Goal: Task Accomplishment & Management: Use online tool/utility

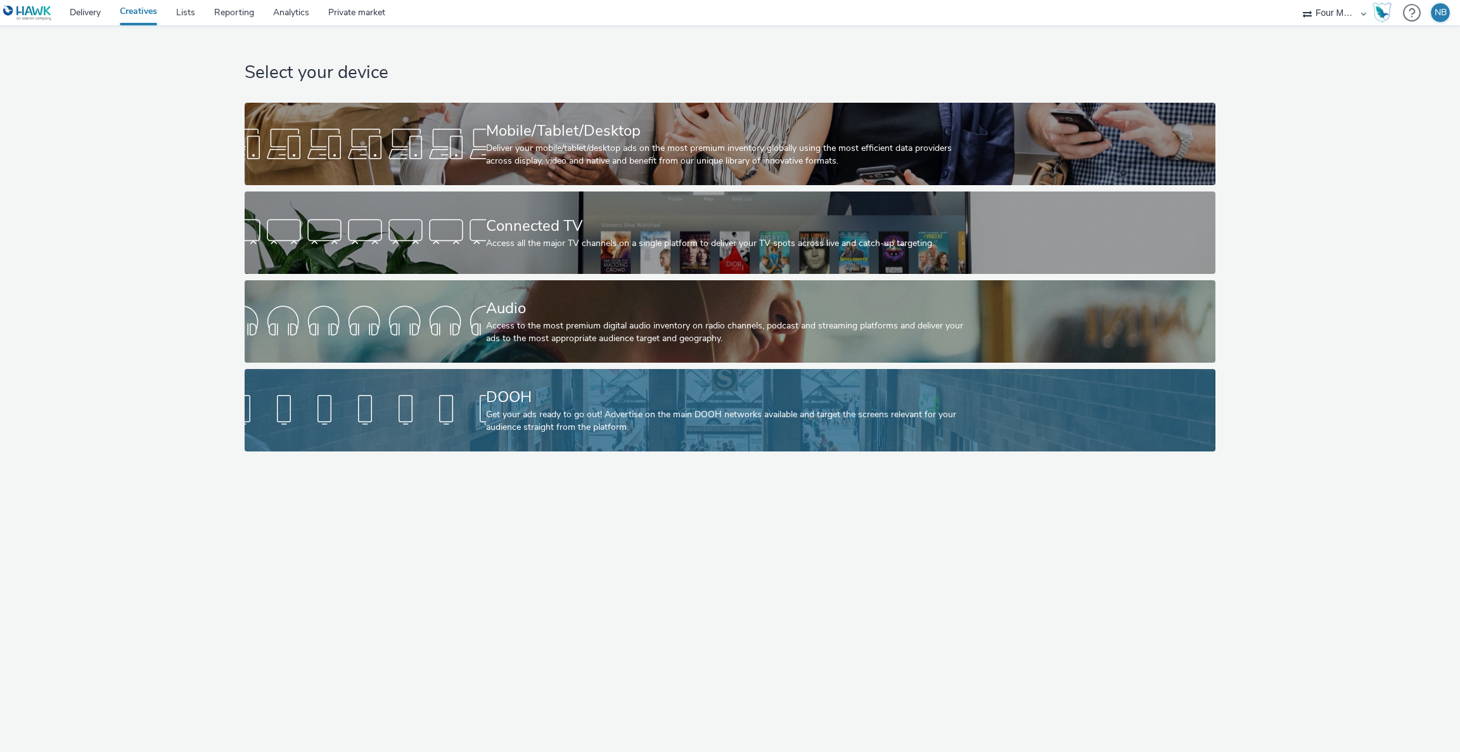
click at [409, 398] on div at bounding box center [365, 410] width 241 height 41
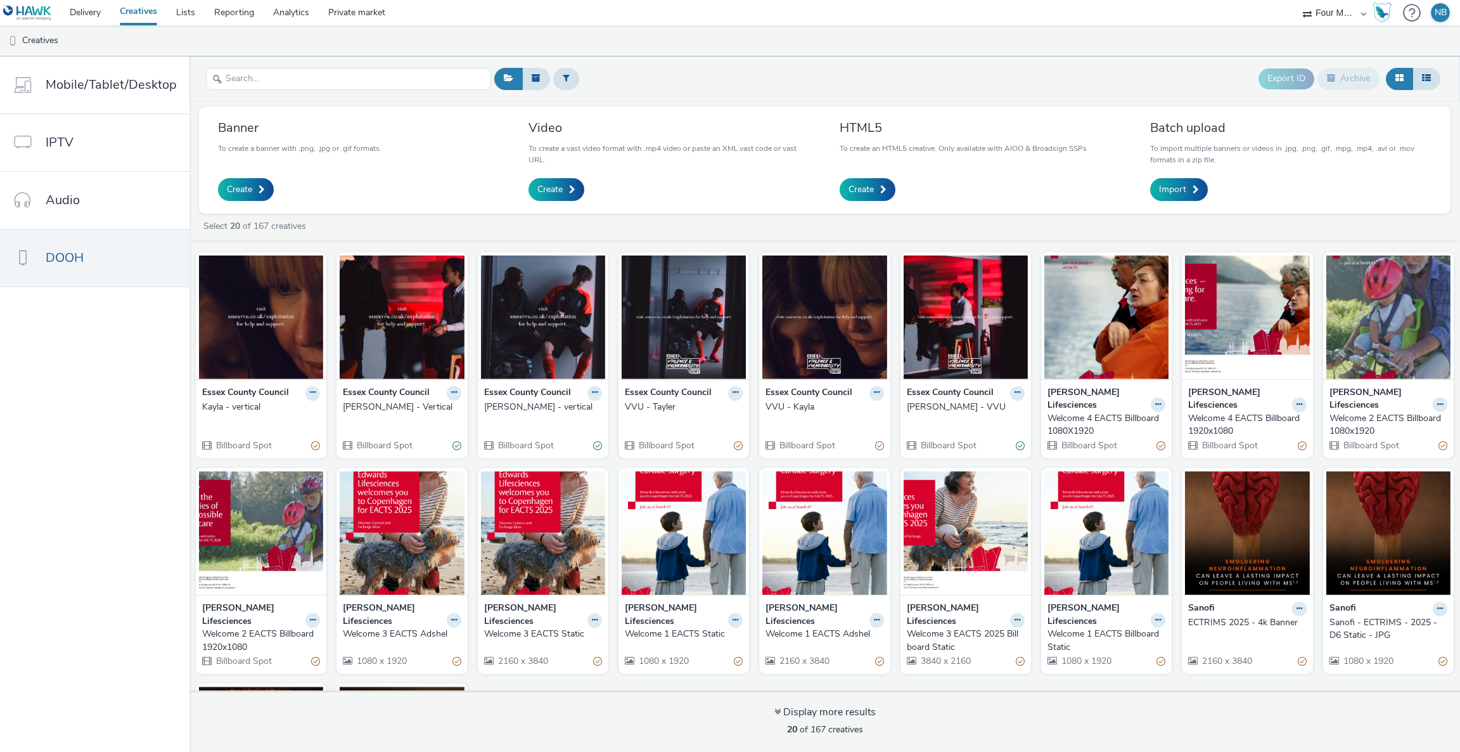
click at [531, 409] on div "[PERSON_NAME] - vertical" at bounding box center [540, 407] width 113 height 13
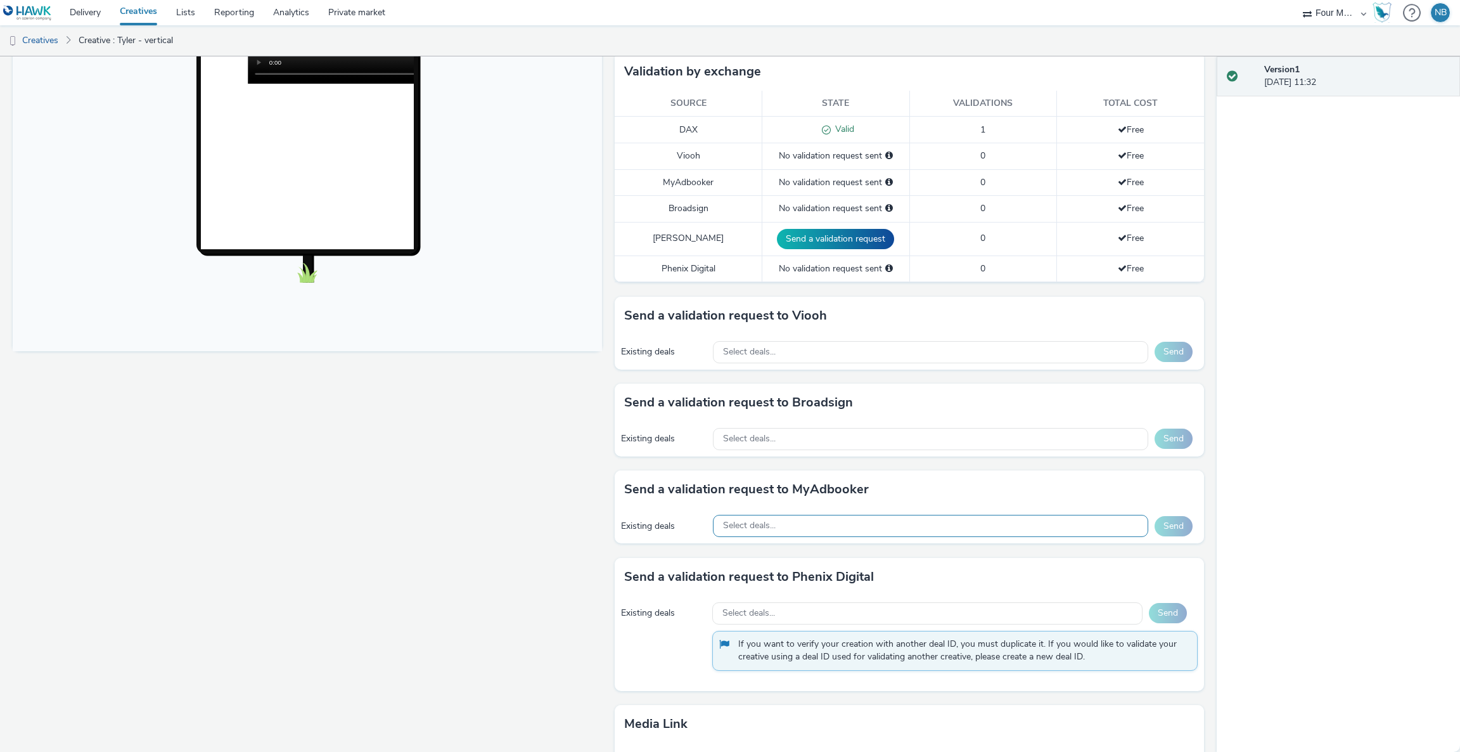
scroll to position [320, 0]
click at [852, 435] on div "Select deals..." at bounding box center [930, 438] width 435 height 22
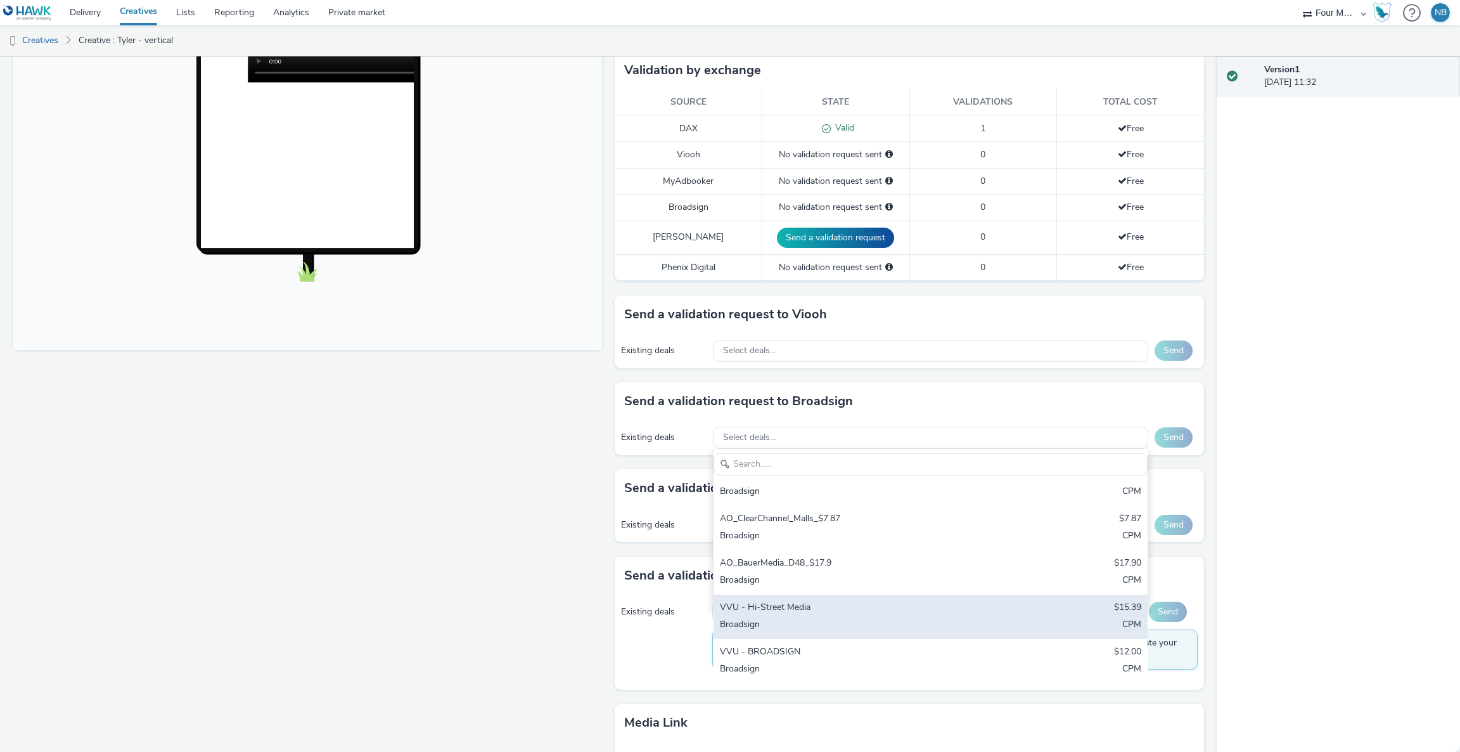
scroll to position [62, 0]
click at [780, 626] on div "Broadsign" at bounding box center [859, 626] width 279 height 15
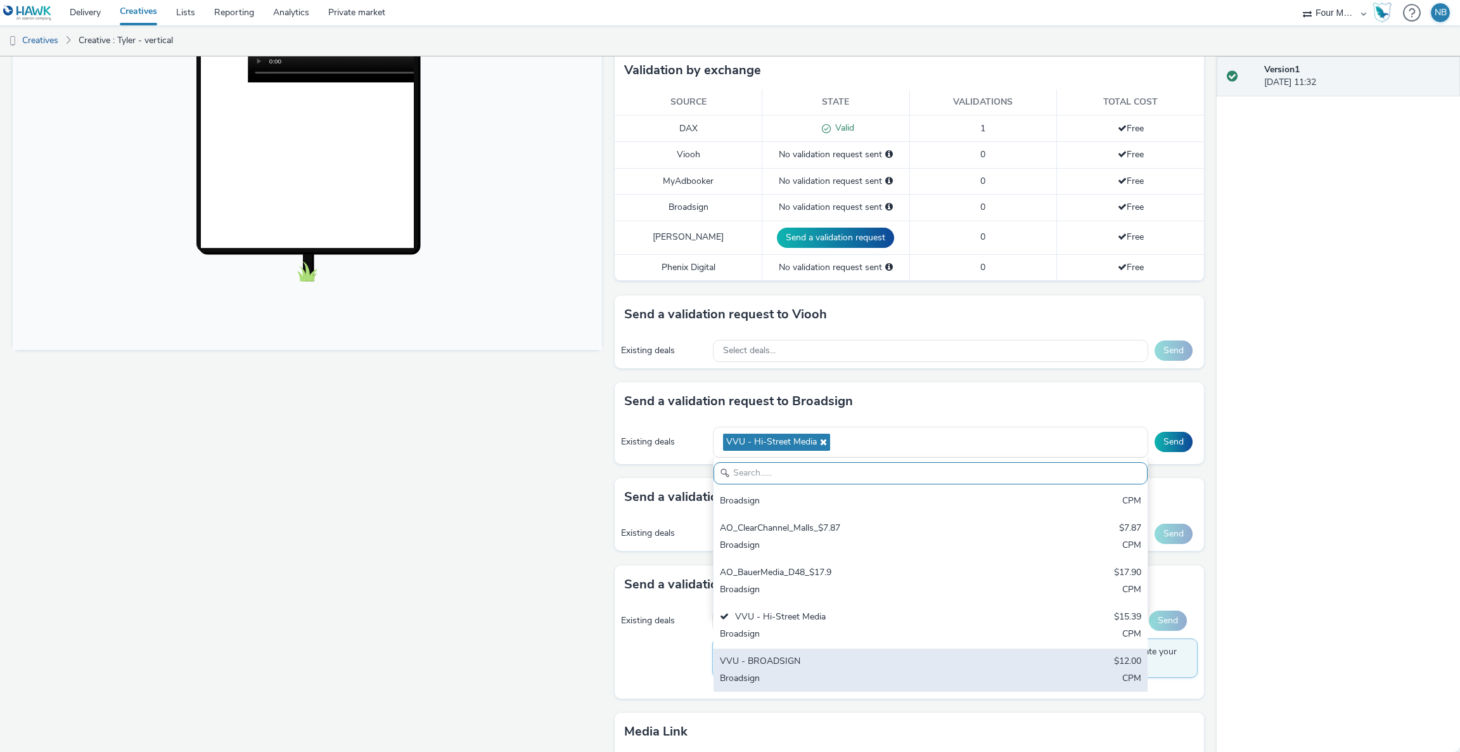
click at [762, 675] on div "Broadsign" at bounding box center [859, 679] width 279 height 15
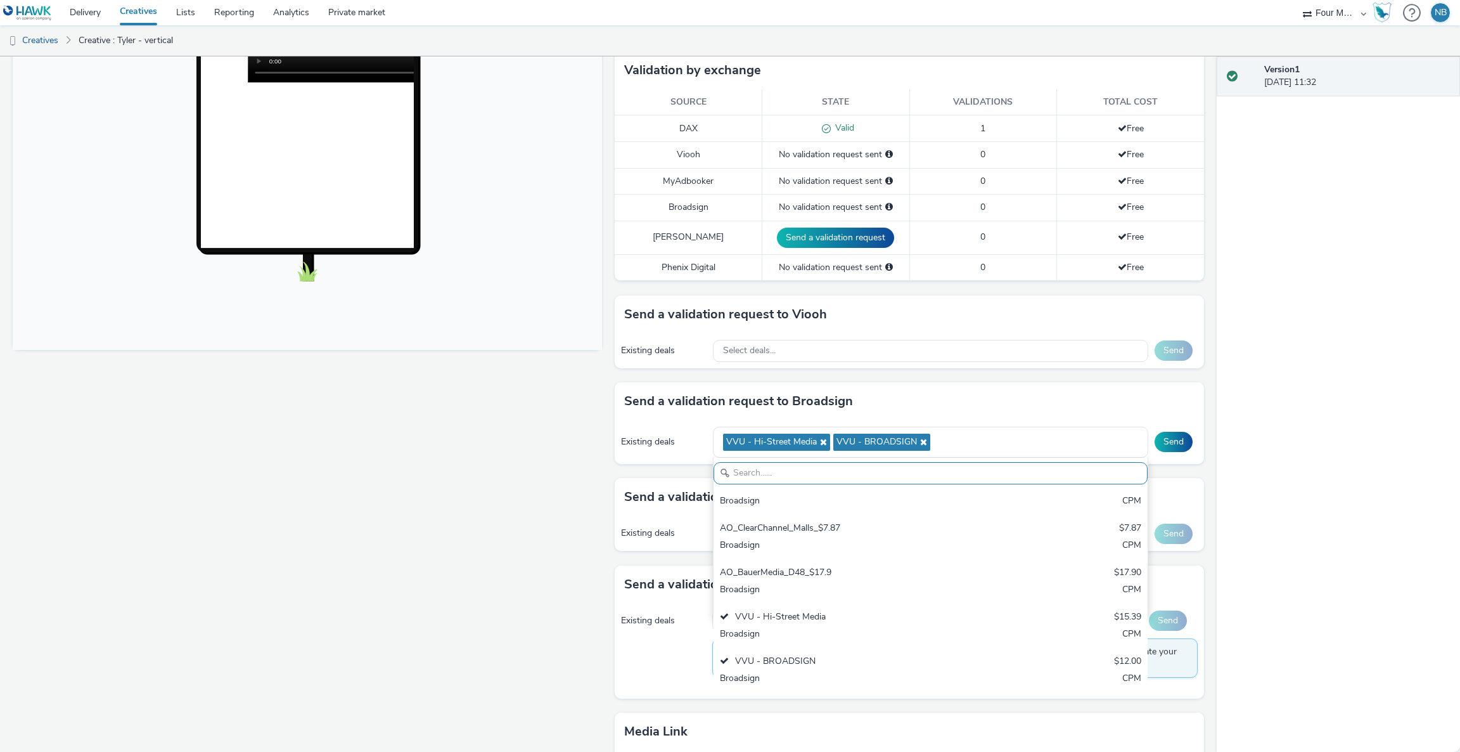
click at [1157, 456] on div "Existing deals VVU - Hi-Street Media VVU - BROADSIGN AO_Hawk_Broadsign_ClearCha…" at bounding box center [909, 442] width 589 height 44
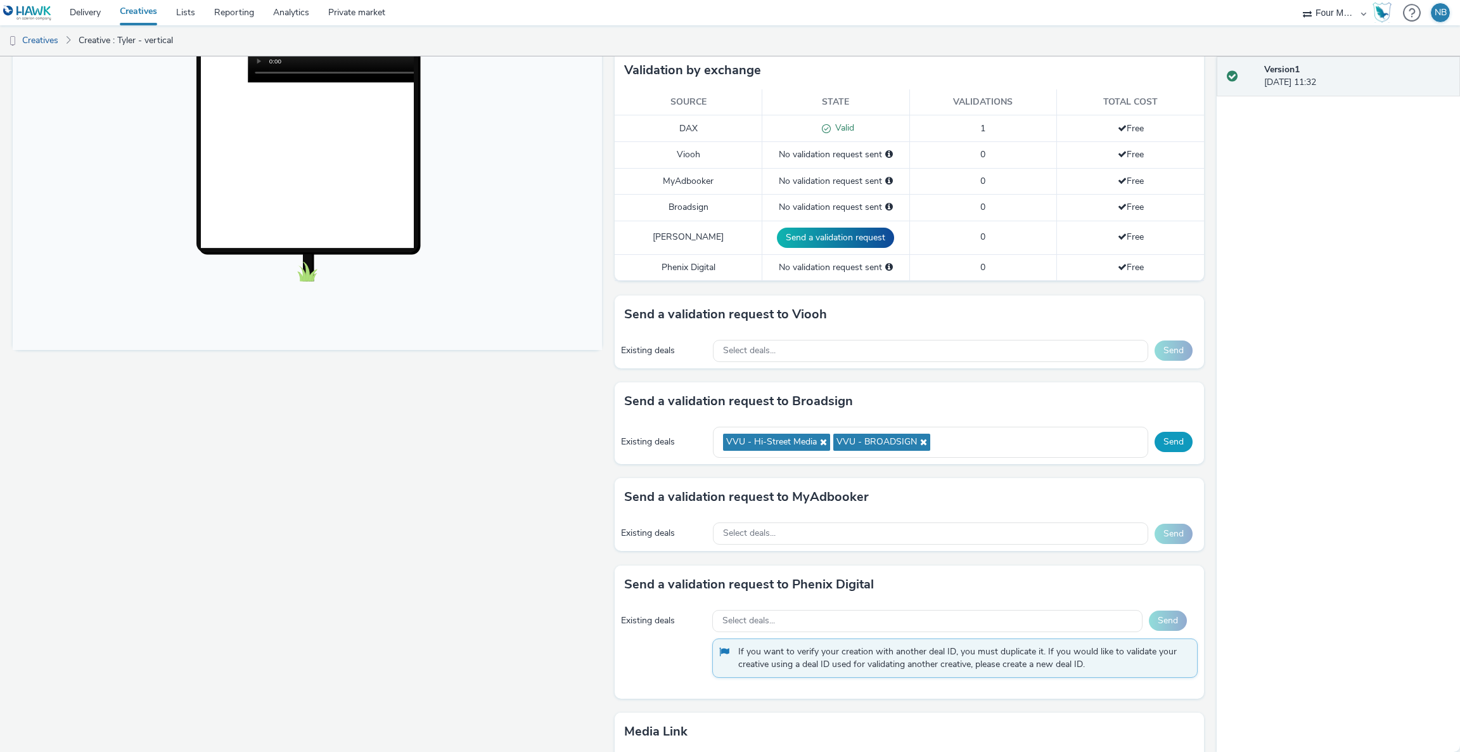
click at [1157, 446] on button "Send" at bounding box center [1174, 442] width 38 height 20
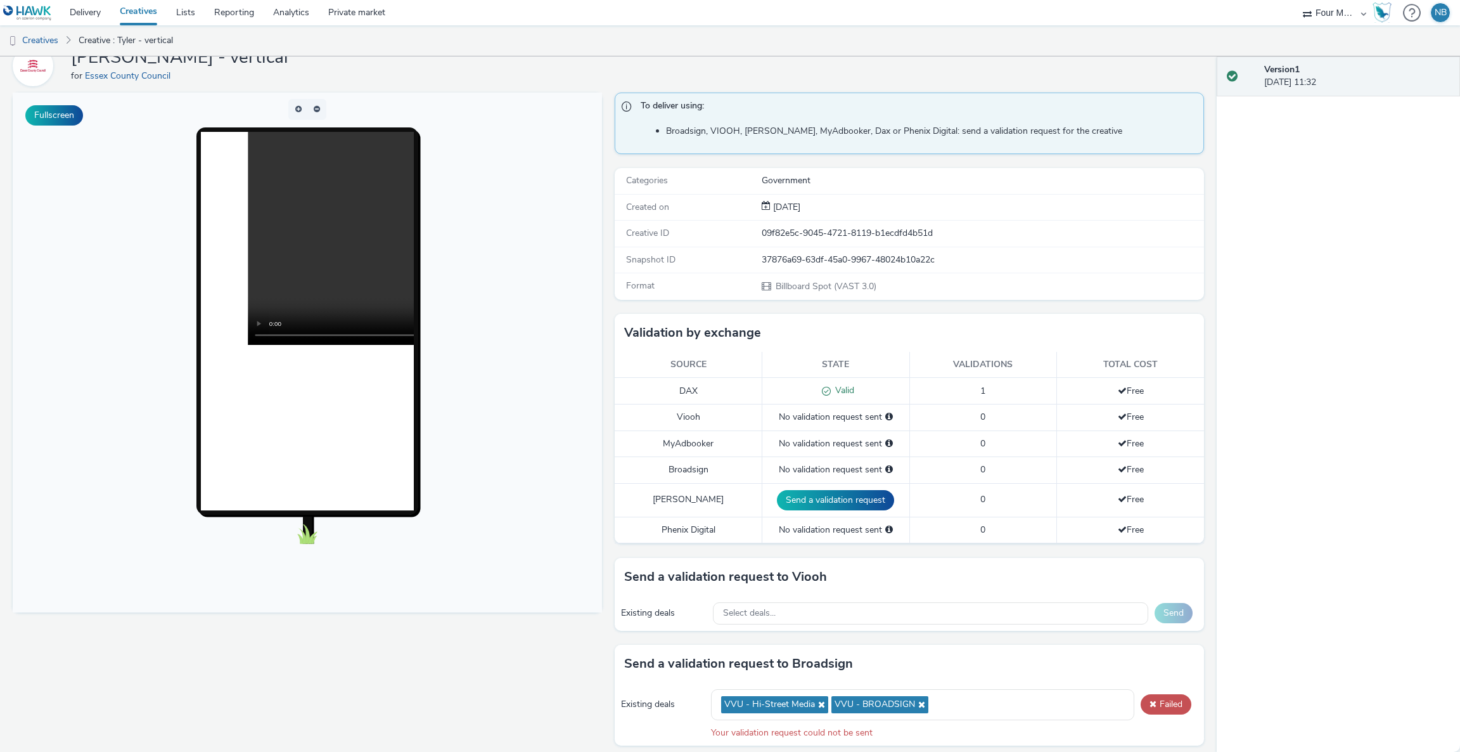
scroll to position [59, 0]
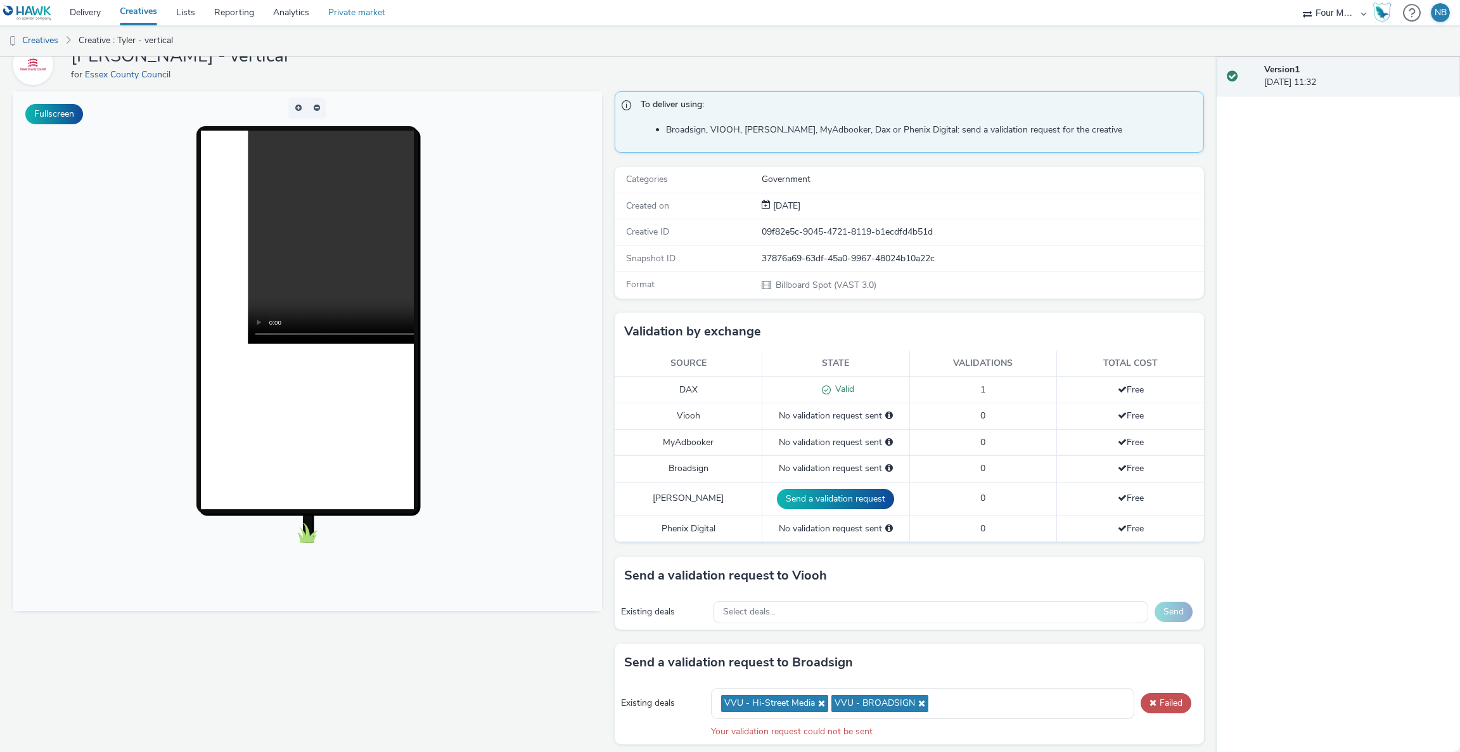
click at [359, 6] on link "Private market" at bounding box center [357, 12] width 76 height 25
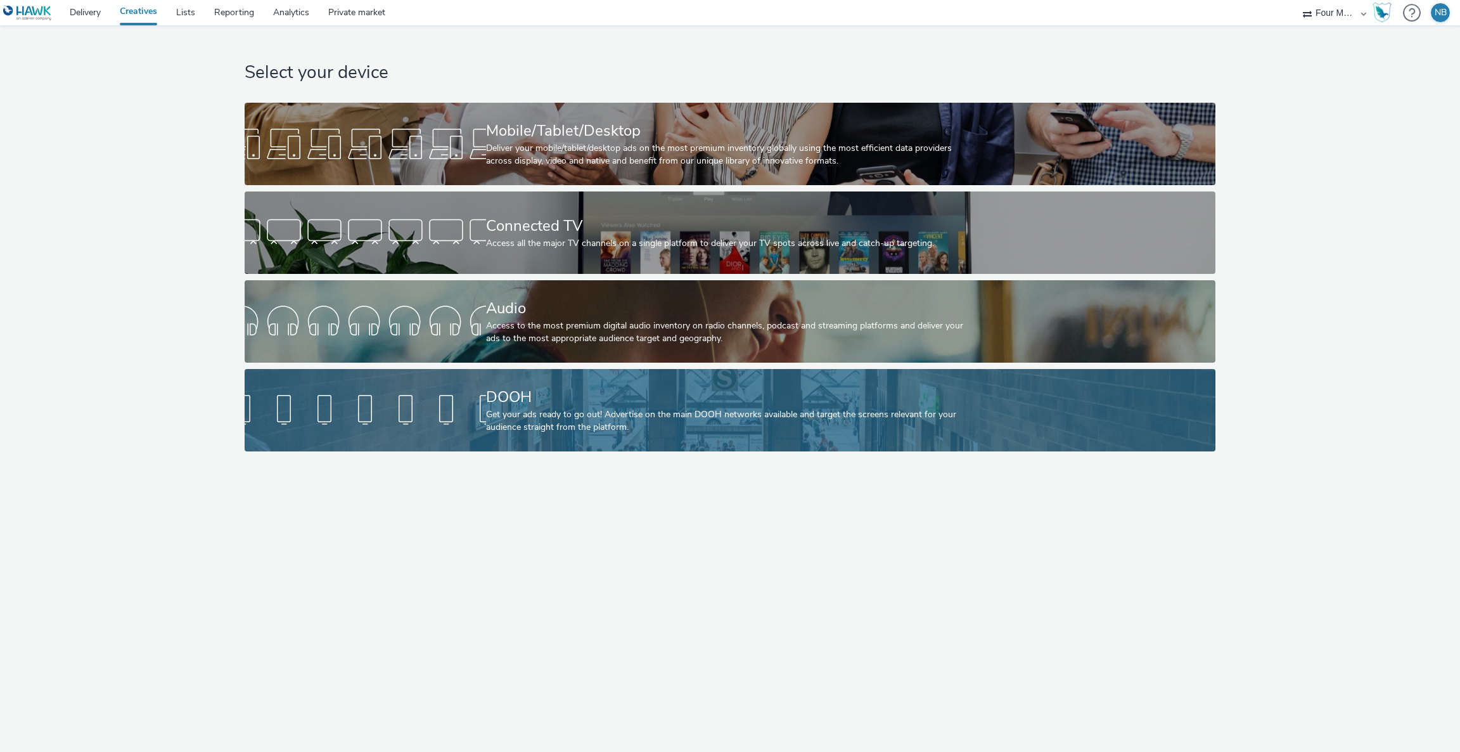
click at [491, 425] on div "Get your ads ready to go out! Advertise on the main DOOH networks available and…" at bounding box center [727, 421] width 483 height 26
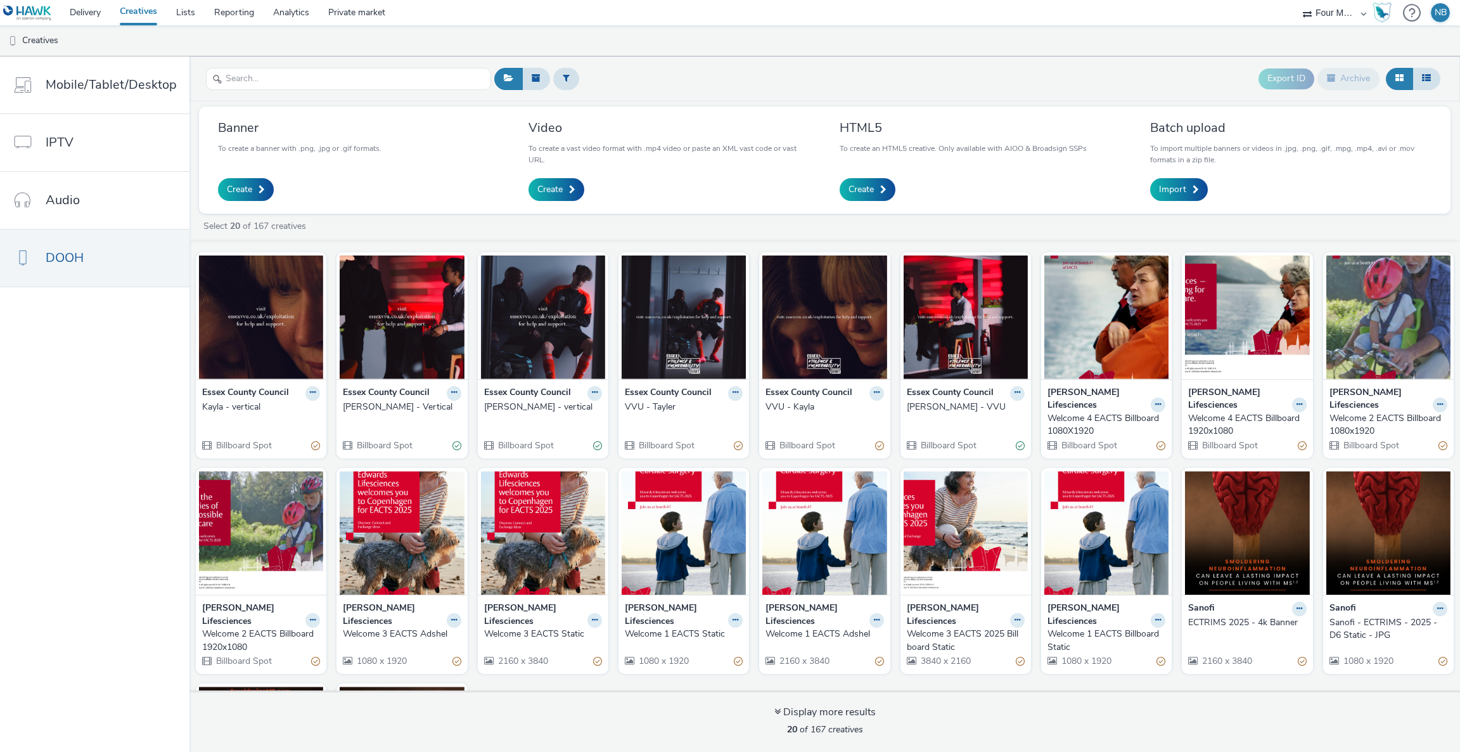
click at [511, 406] on div "[PERSON_NAME] - vertical" at bounding box center [540, 407] width 113 height 13
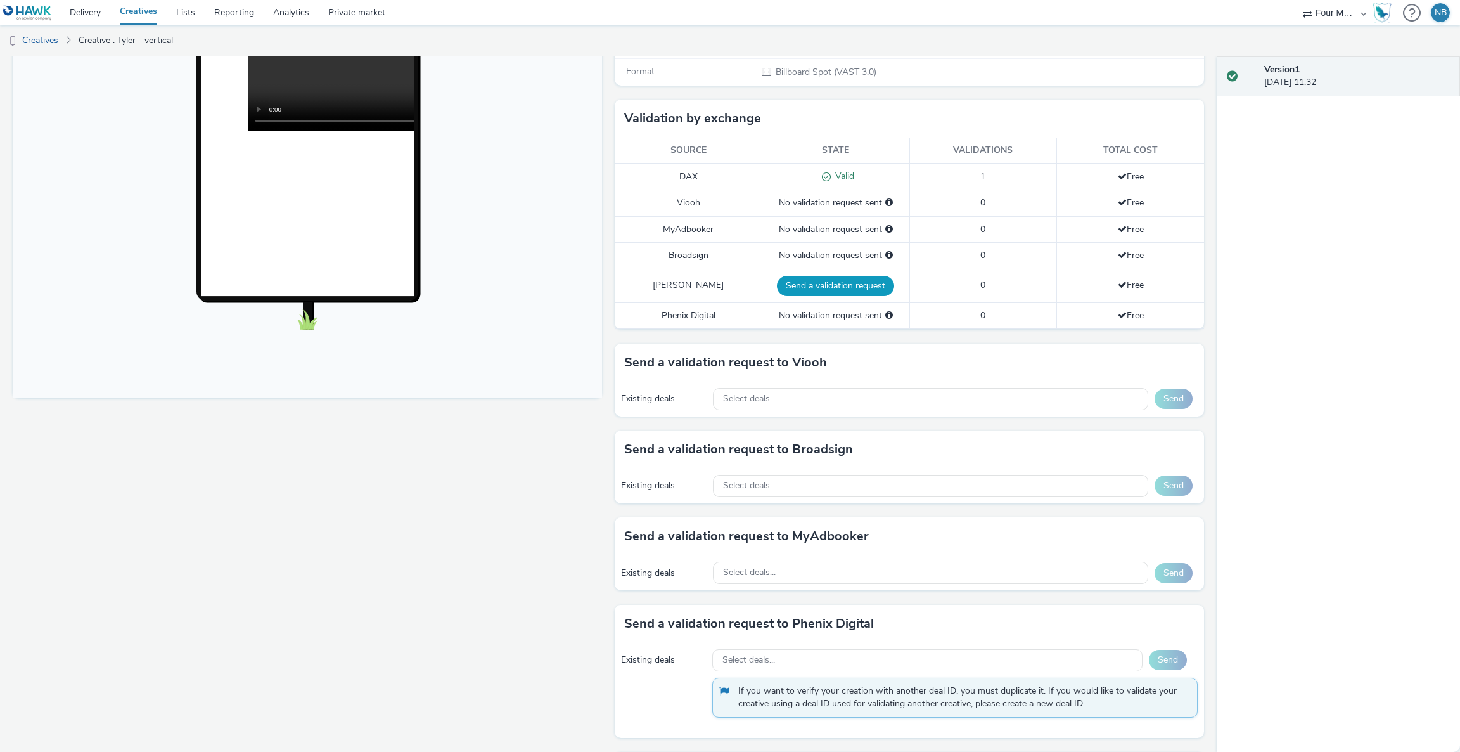
scroll to position [281, 0]
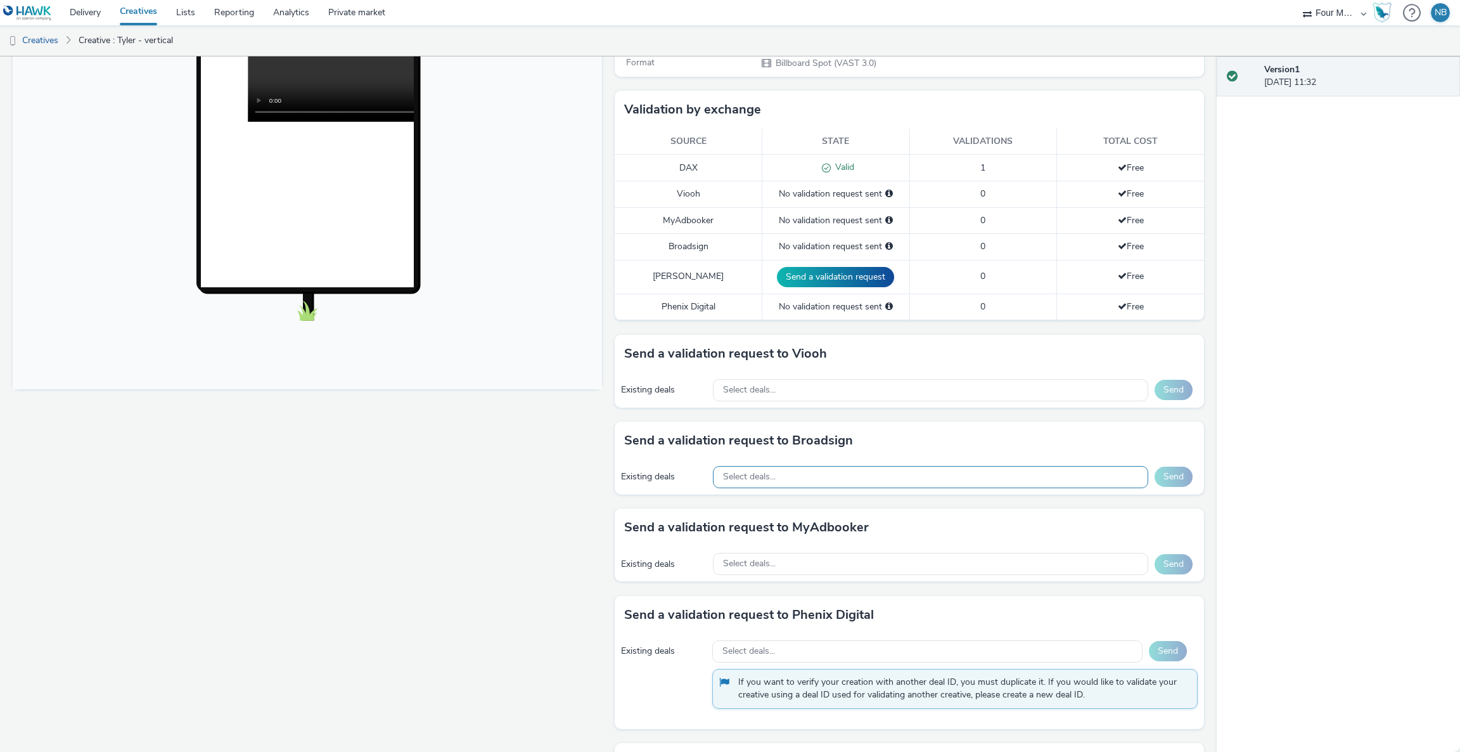
click at [834, 480] on div "Select deals..." at bounding box center [930, 477] width 435 height 22
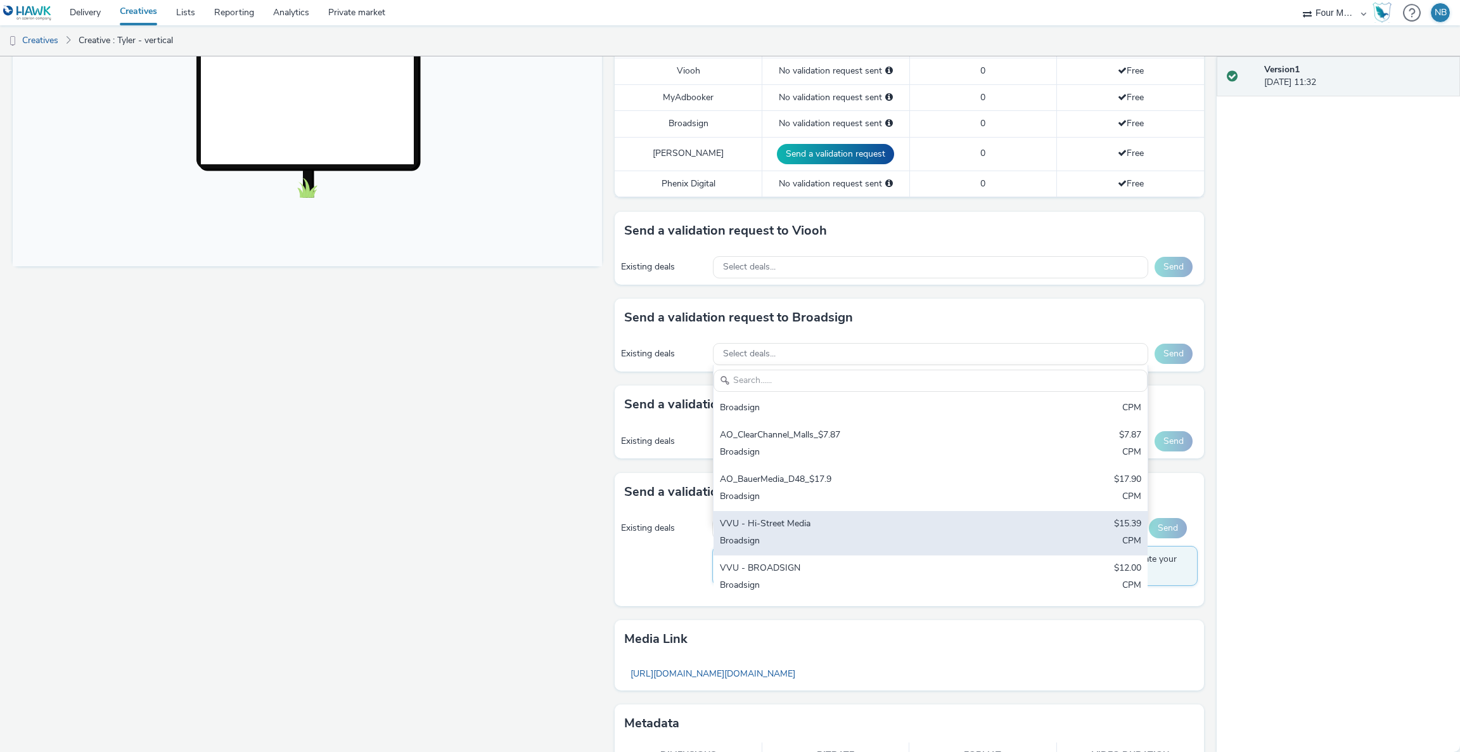
scroll to position [462, 0]
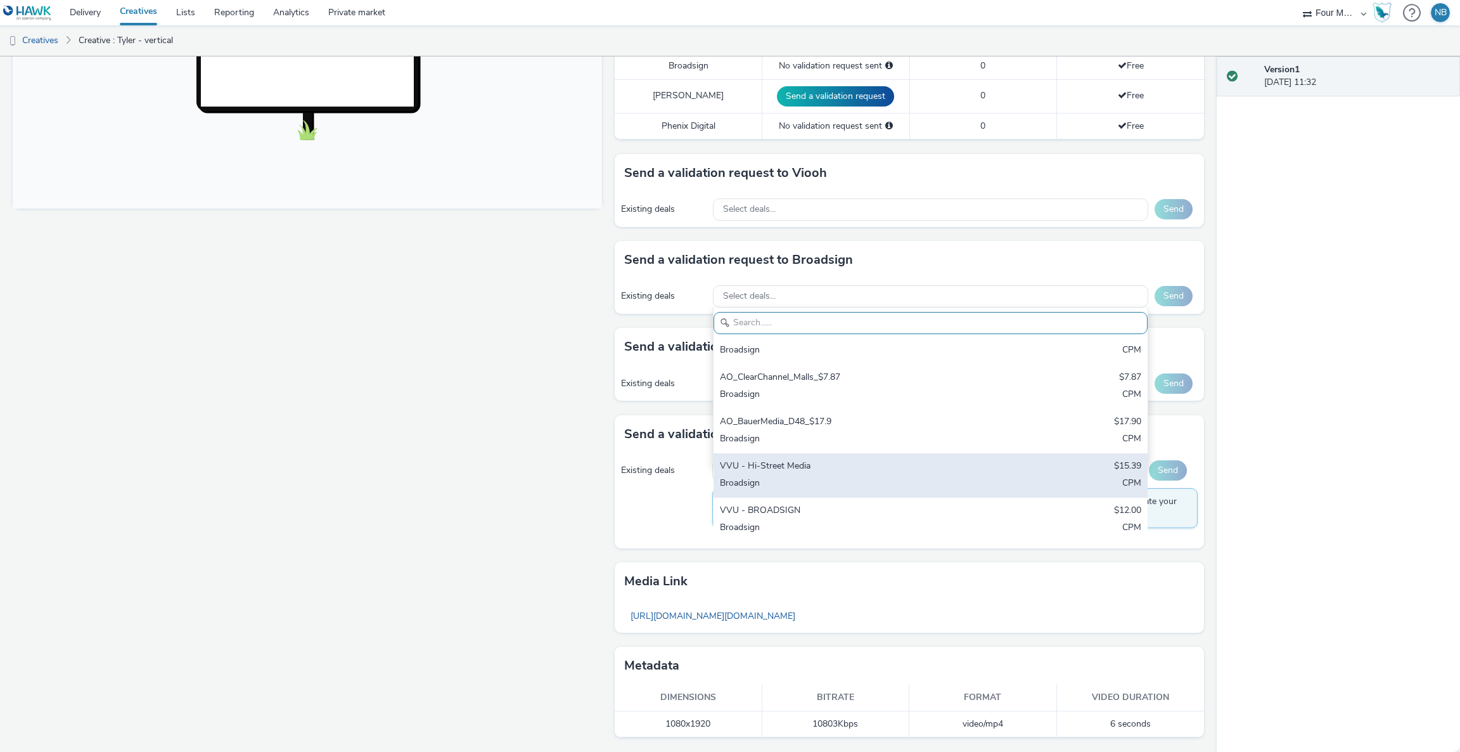
click at [826, 483] on div "Broadsign" at bounding box center [859, 484] width 279 height 15
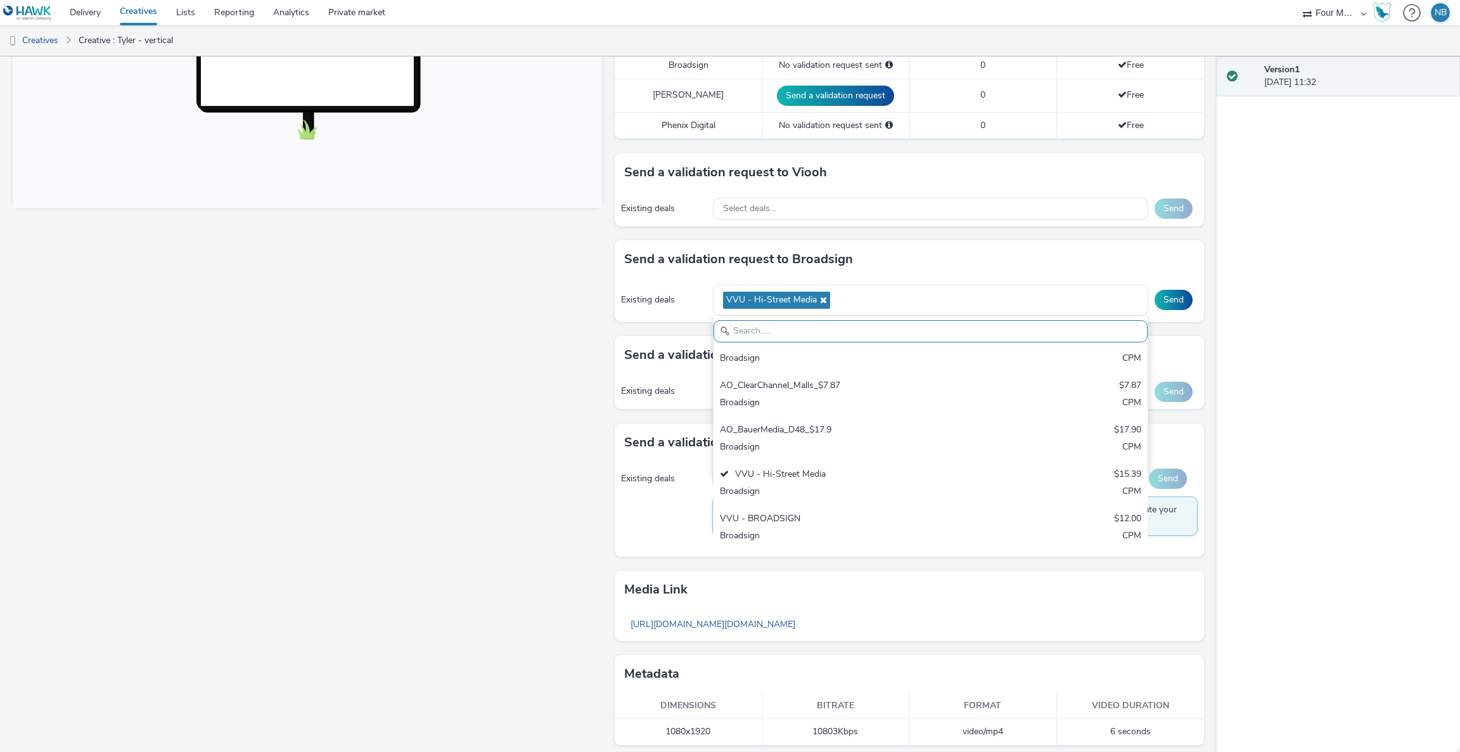
click at [1133, 287] on div "VVU - Hi-Street Media AO_Hawk_Broadsign_ClearChannel_AllUKFrames_2024_$18 $18.0…" at bounding box center [930, 300] width 435 height 31
click at [1155, 294] on button "Send" at bounding box center [1174, 300] width 38 height 20
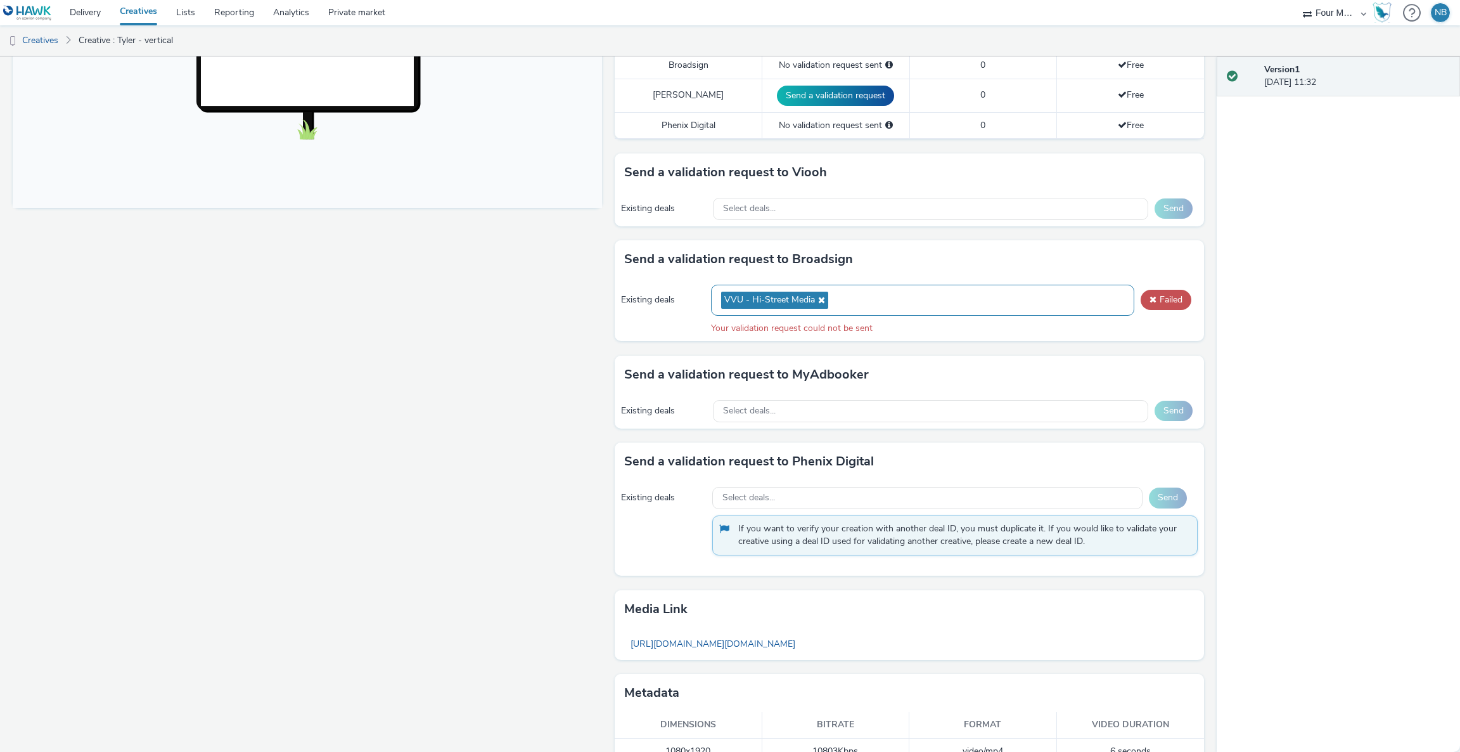
click at [814, 293] on span "VVU - Hi-Street Media" at bounding box center [774, 300] width 107 height 17
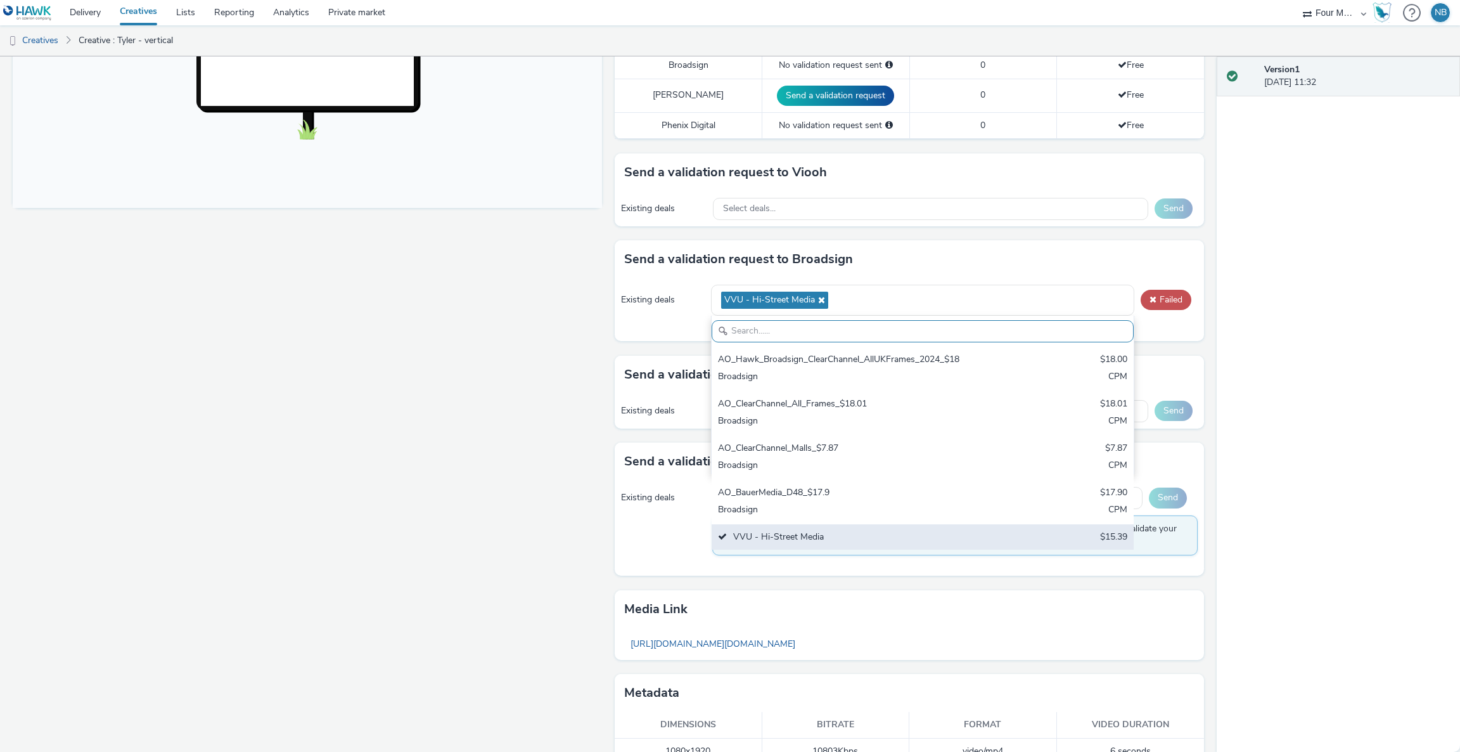
click at [778, 529] on div "VVU - Hi-Street Media $15.39 Broadsign CPM" at bounding box center [923, 546] width 422 height 44
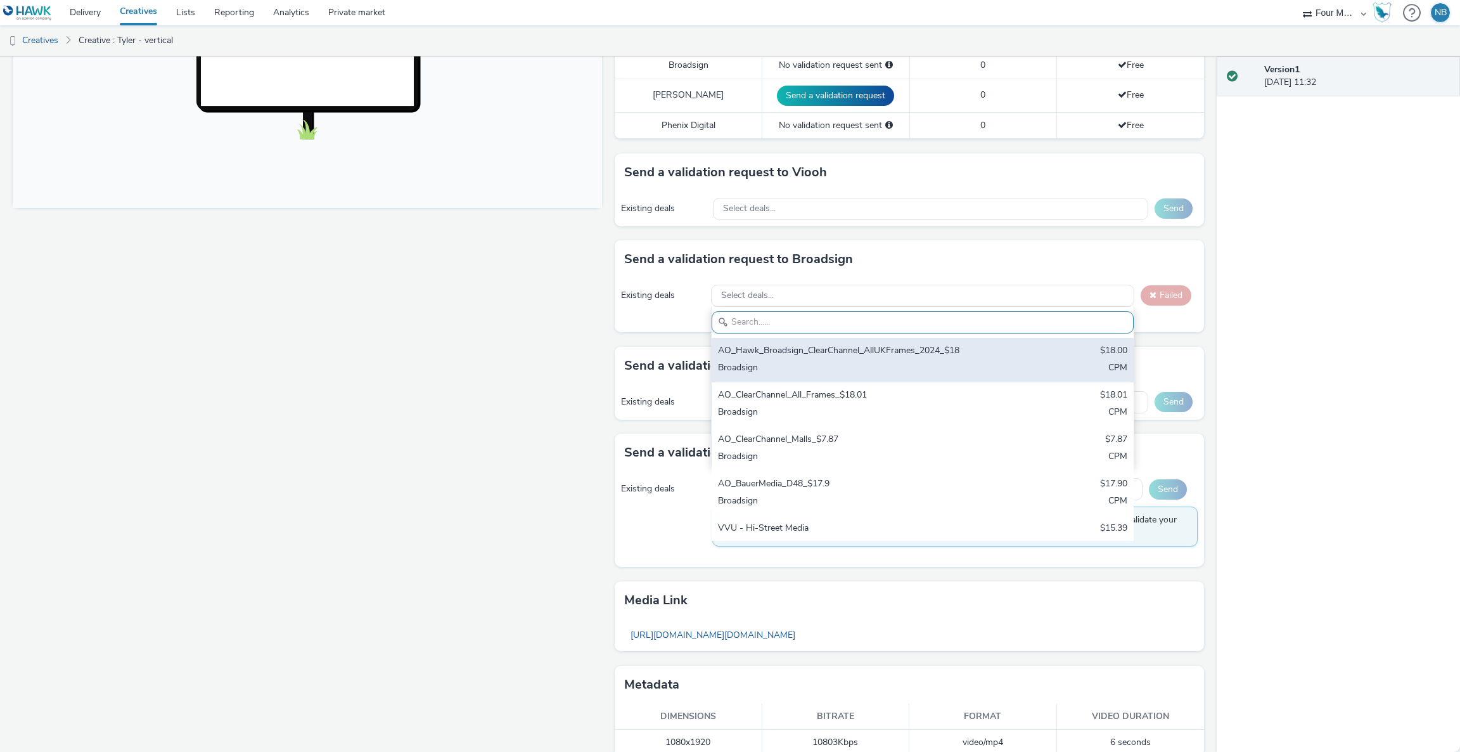
click at [789, 375] on div "Broadsign" at bounding box center [853, 368] width 271 height 15
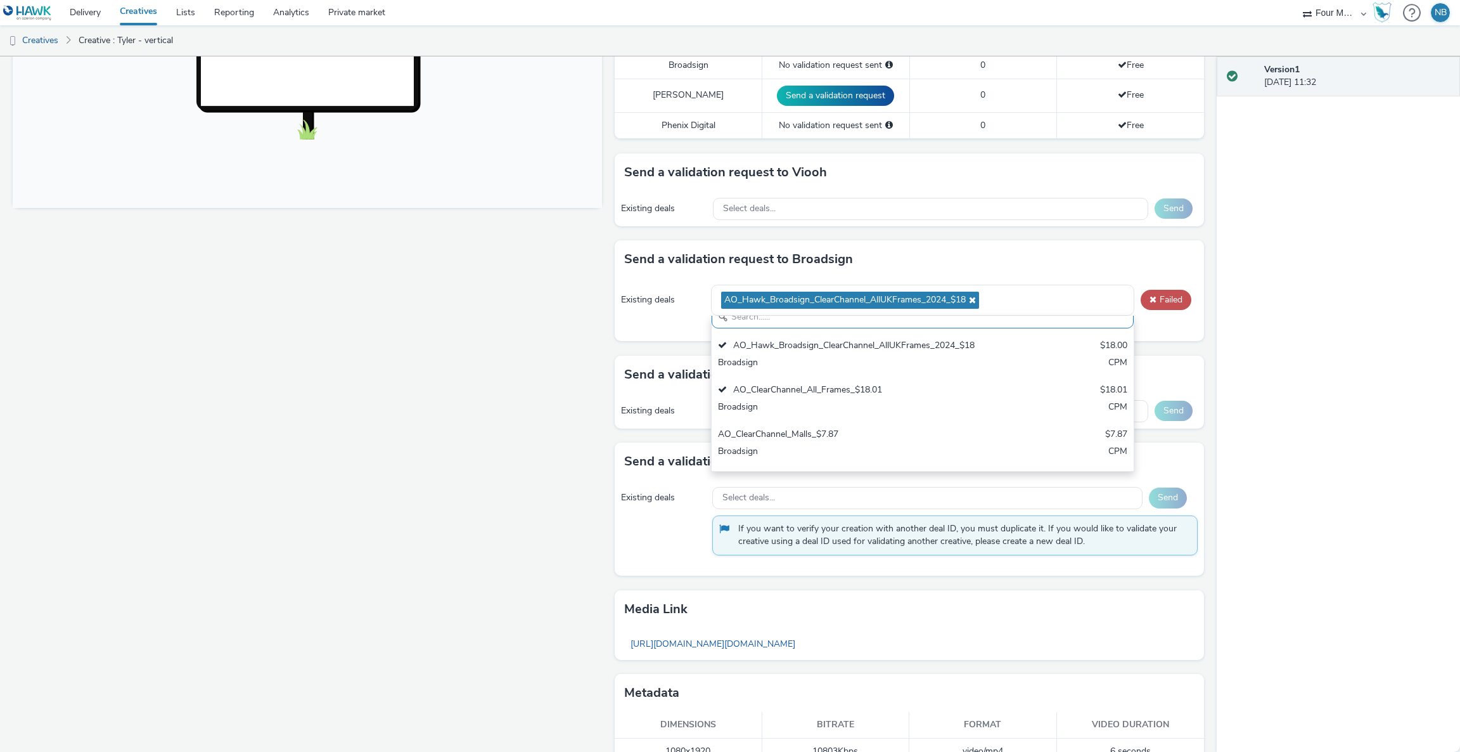
click at [1121, 300] on div "Existing deals AO_Hawk_Broadsign_ClearChannel_AllUKFrames_2024_$18 AO_Hawk_Broa…" at bounding box center [909, 309] width 589 height 63
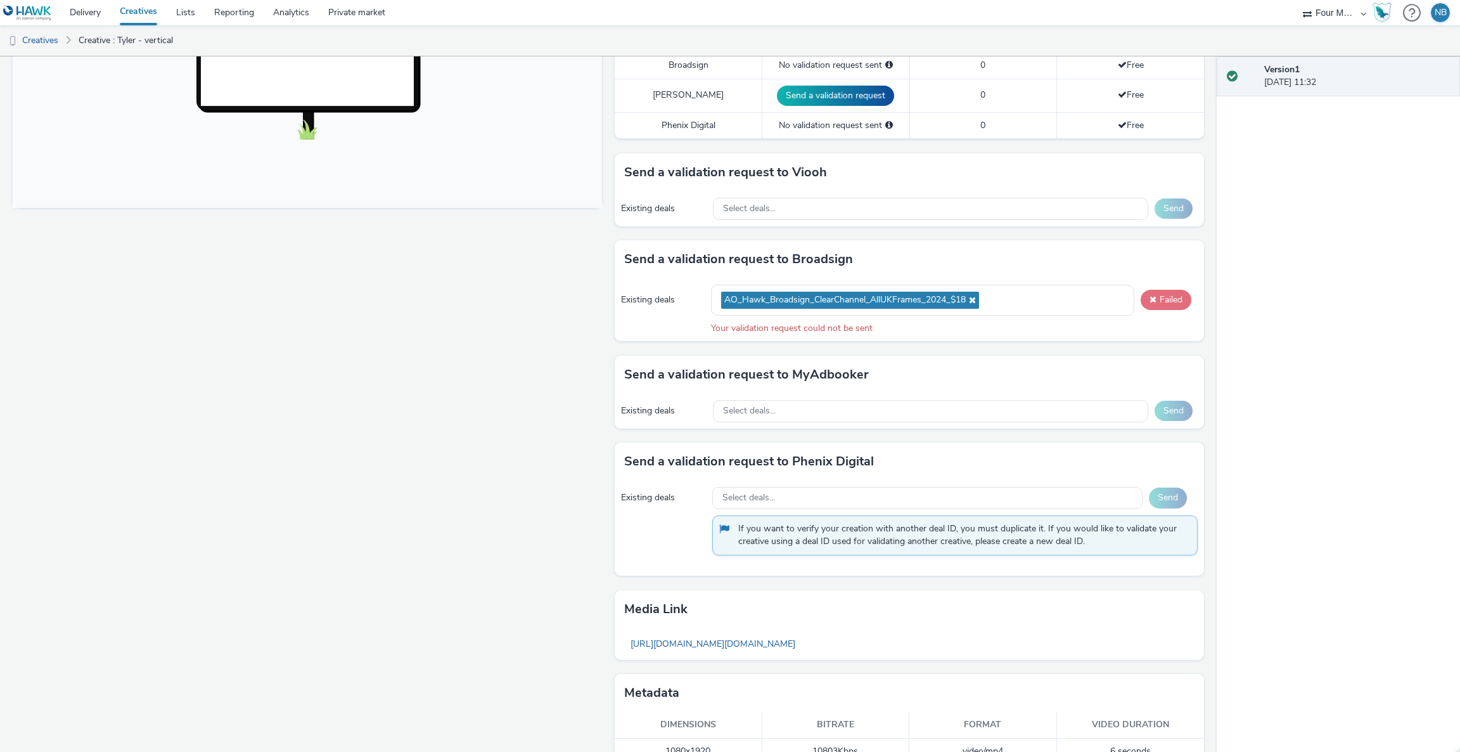
click at [1150, 300] on span at bounding box center [1153, 299] width 7 height 9
click at [968, 295] on span "AO_Hawk_Broadsign_ClearChannel_AllUKFrames_2024_$18" at bounding box center [850, 300] width 258 height 17
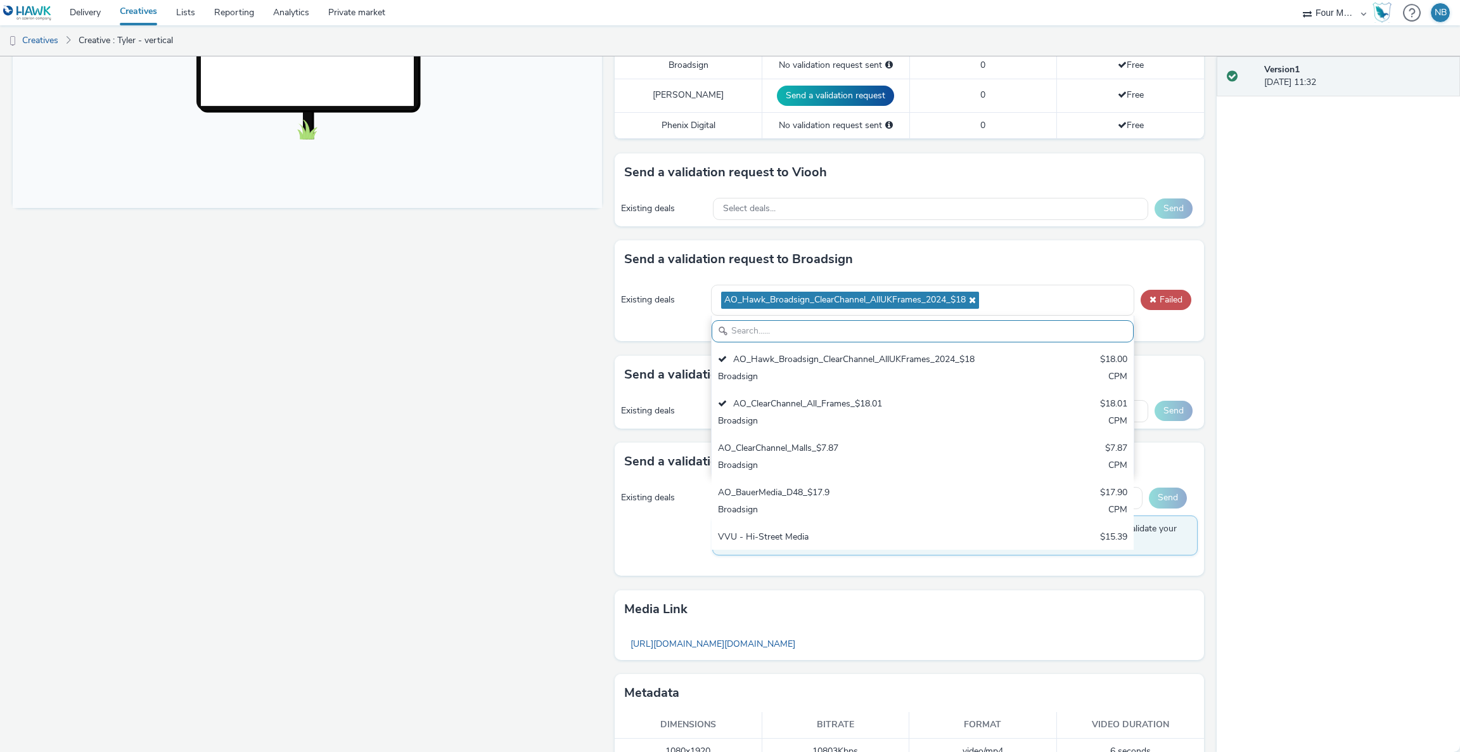
click at [513, 612] on div "Fullscreen" at bounding box center [311, 233] width 596 height 1091
